Goal: Task Accomplishment & Management: Complete application form

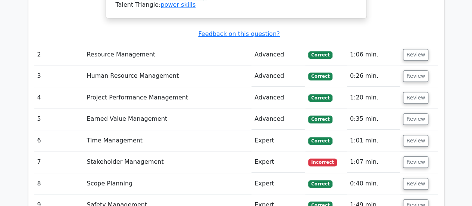
scroll to position [1604, 0]
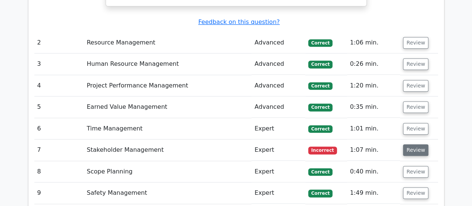
click at [415, 144] on button "Review" at bounding box center [415, 150] width 25 height 12
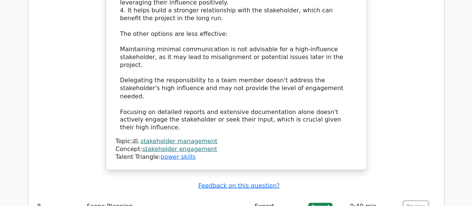
scroll to position [2089, 0]
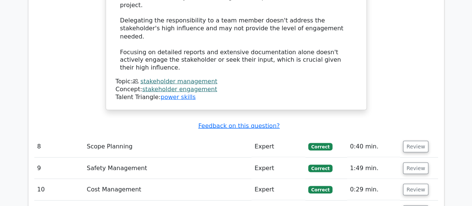
drag, startPoint x: 417, startPoint y: 165, endPoint x: 406, endPoint y: 159, distance: 12.9
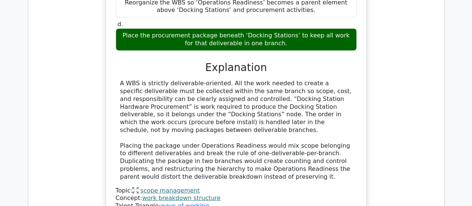
scroll to position [2611, 0]
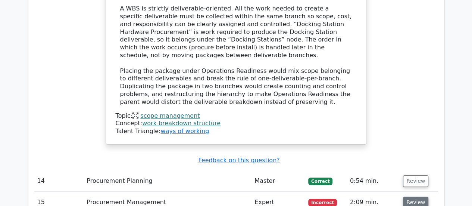
click at [414, 196] on button "Review" at bounding box center [415, 202] width 25 height 12
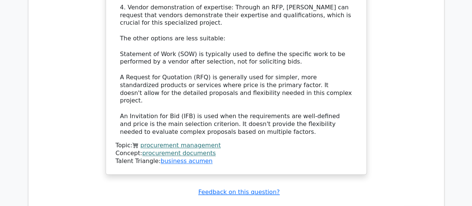
scroll to position [3246, 0]
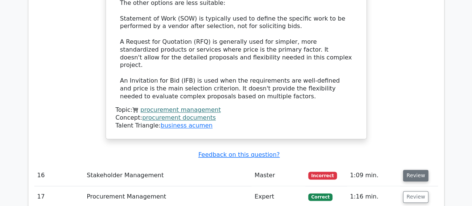
click at [416, 169] on button "Review" at bounding box center [415, 175] width 25 height 12
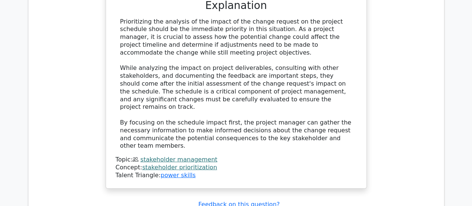
scroll to position [3656, 0]
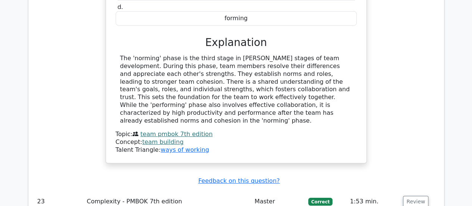
scroll to position [4141, 0]
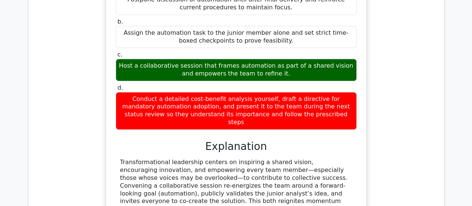
scroll to position [4589, 0]
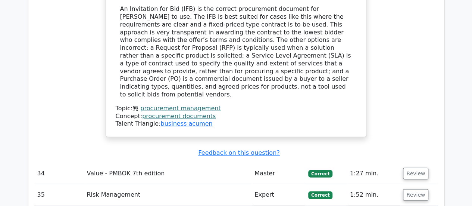
scroll to position [5111, 0]
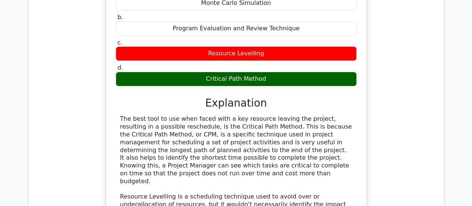
scroll to position [5521, 0]
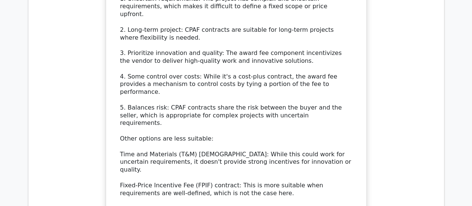
scroll to position [6118, 0]
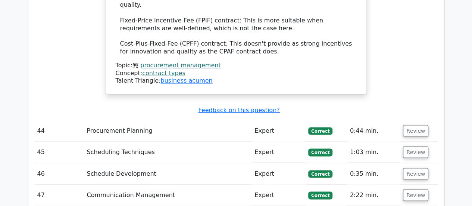
scroll to position [6267, 0]
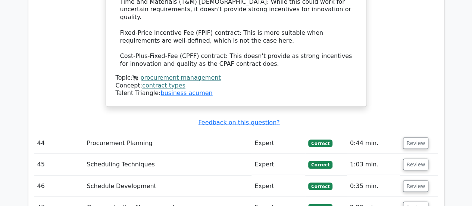
drag, startPoint x: 220, startPoint y: 91, endPoint x: 254, endPoint y: 91, distance: 33.9
copy div "Pareto chart"
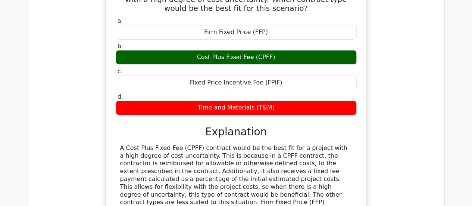
scroll to position [7014, 0]
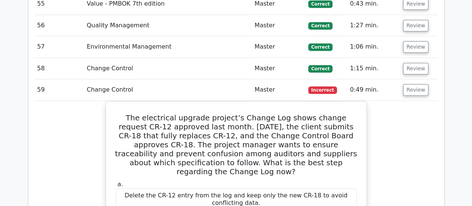
scroll to position [7498, 0]
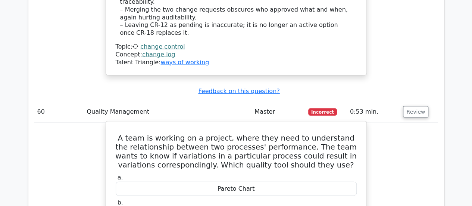
scroll to position [7797, 0]
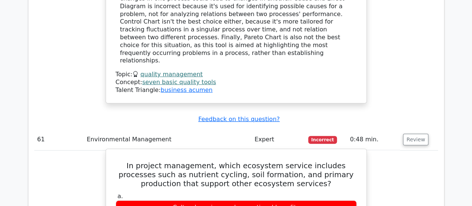
scroll to position [8133, 0]
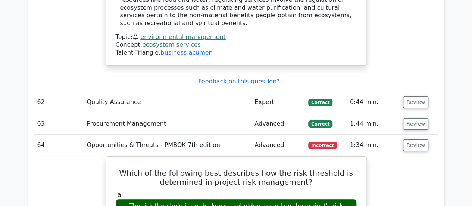
scroll to position [8543, 0]
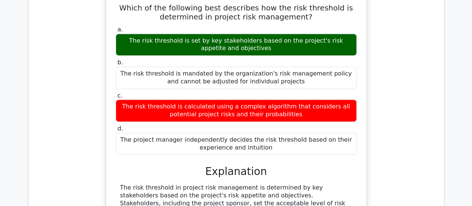
scroll to position [8692, 0]
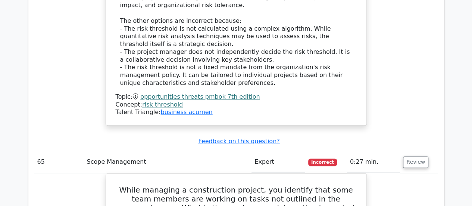
scroll to position [8916, 0]
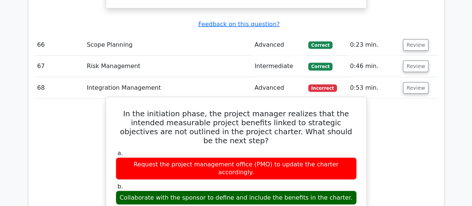
scroll to position [9364, 0]
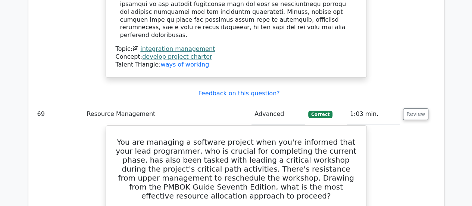
scroll to position [9811, 0]
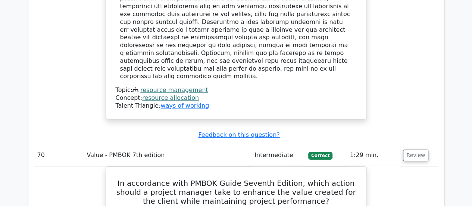
scroll to position [10441, 0]
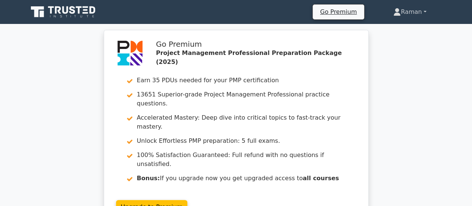
click at [407, 12] on link "Raman" at bounding box center [409, 11] width 69 height 15
click at [401, 30] on link "Profile" at bounding box center [405, 30] width 59 height 12
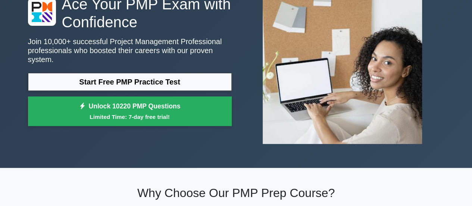
scroll to position [75, 0]
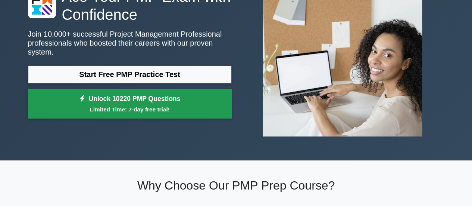
click at [143, 99] on link "Unlock 10220 PMP Questions Limited Time: 7-day free trial!" at bounding box center [130, 104] width 204 height 30
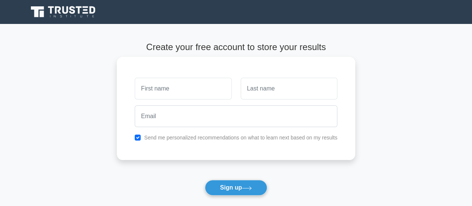
click at [159, 92] on input "text" at bounding box center [183, 89] width 97 height 22
type input "Raman"
click at [287, 92] on input "text" at bounding box center [289, 89] width 97 height 22
type input "Mr"
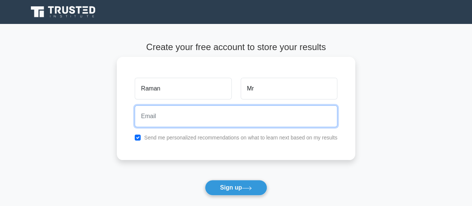
click at [204, 117] on input "email" at bounding box center [236, 116] width 203 height 22
type input "raman.goel@hotmail.com"
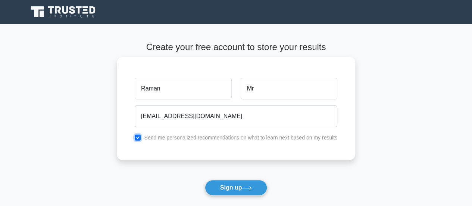
click at [138, 138] on input "checkbox" at bounding box center [138, 137] width 6 height 6
checkbox input "false"
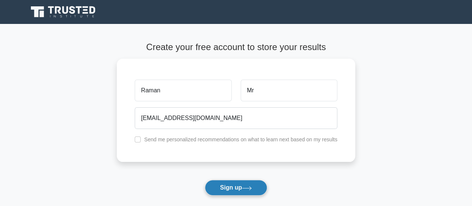
click at [234, 186] on button "Sign up" at bounding box center [236, 187] width 63 height 16
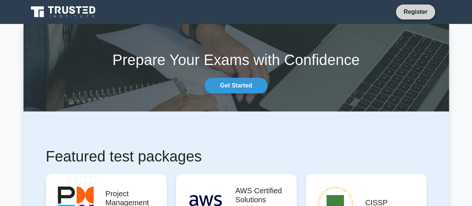
click at [421, 12] on link "Register" at bounding box center [415, 11] width 33 height 9
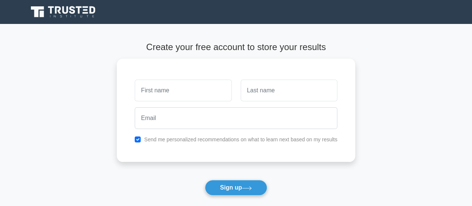
click at [57, 13] on icon at bounding box center [64, 12] width 72 height 14
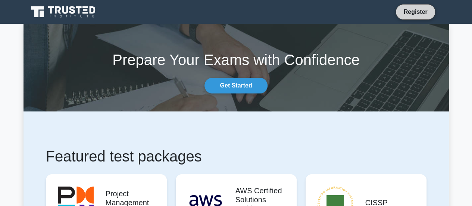
click at [417, 14] on link "Register" at bounding box center [415, 11] width 33 height 9
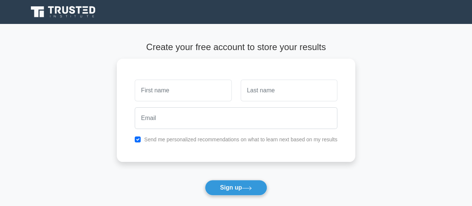
click at [451, 60] on main "Create your free account to store your results Send me personalized recommendat…" at bounding box center [236, 135] width 472 height 222
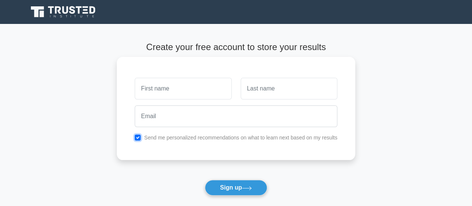
click at [140, 138] on input "checkbox" at bounding box center [138, 137] width 6 height 6
checkbox input "false"
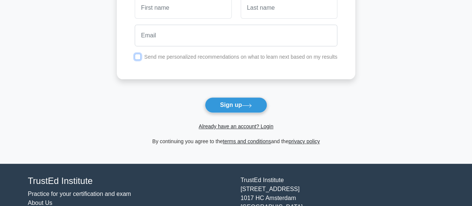
scroll to position [122, 0]
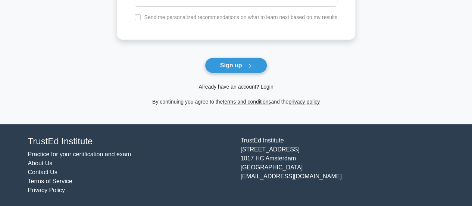
click at [229, 85] on link "Already have an account? Login" at bounding box center [235, 87] width 75 height 6
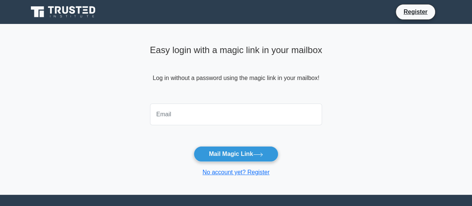
click at [174, 112] on input "email" at bounding box center [236, 114] width 172 height 22
type input "[EMAIL_ADDRESS][DOMAIN_NAME]"
click at [194, 146] on button "Mail Magic Link" at bounding box center [236, 154] width 85 height 16
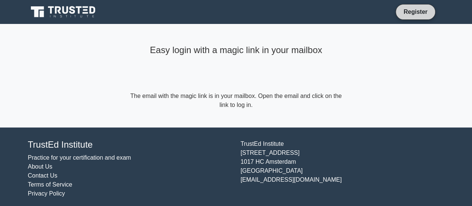
click at [413, 14] on link "Register" at bounding box center [415, 11] width 33 height 9
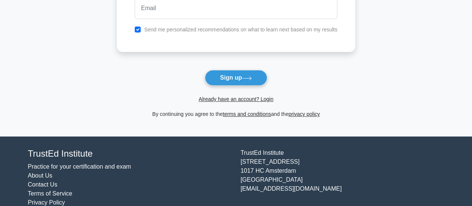
scroll to position [112, 0]
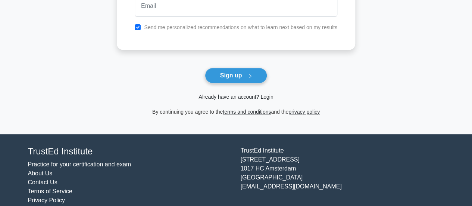
click at [269, 96] on link "Already have an account? Login" at bounding box center [235, 97] width 75 height 6
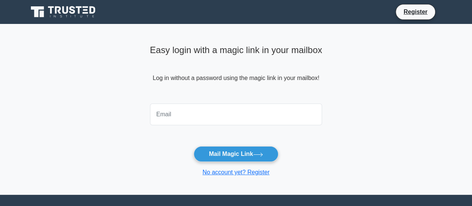
click at [206, 113] on input "email" at bounding box center [236, 114] width 172 height 22
type input "[EMAIL_ADDRESS][DOMAIN_NAME]"
click at [194, 146] on button "Mail Magic Link" at bounding box center [236, 154] width 85 height 16
